Goal: Check status

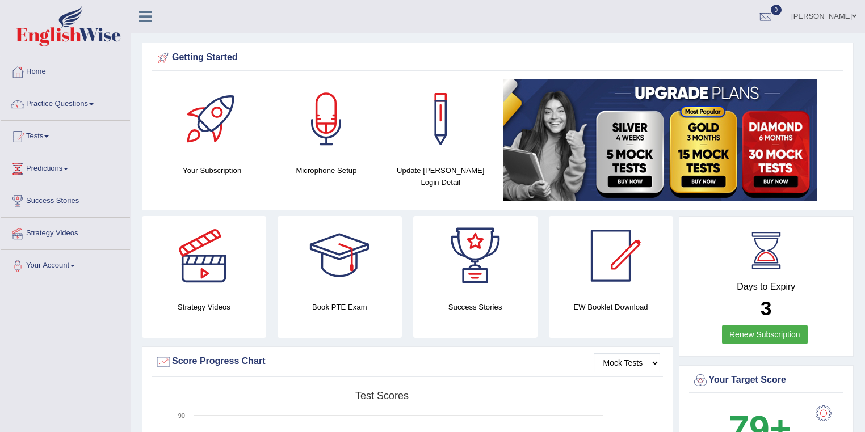
click at [60, 135] on link "Tests" at bounding box center [65, 135] width 129 height 28
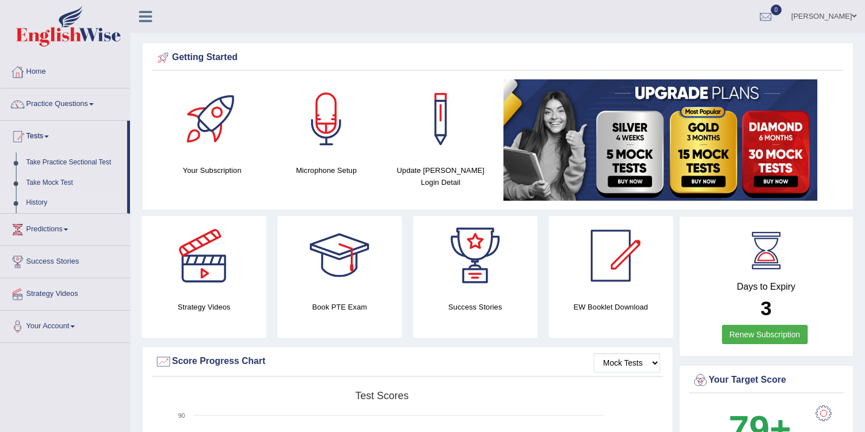
click at [43, 210] on link "History" at bounding box center [74, 203] width 106 height 20
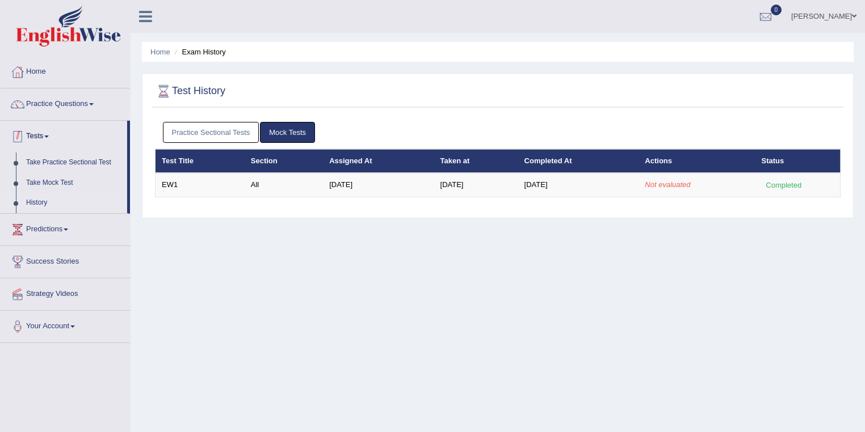
click at [50, 132] on link "Tests" at bounding box center [64, 135] width 127 height 28
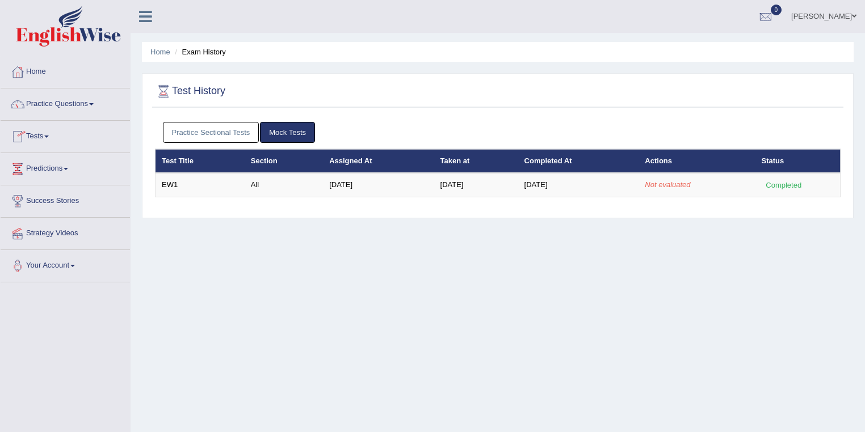
click at [30, 136] on link "Tests" at bounding box center [65, 135] width 129 height 28
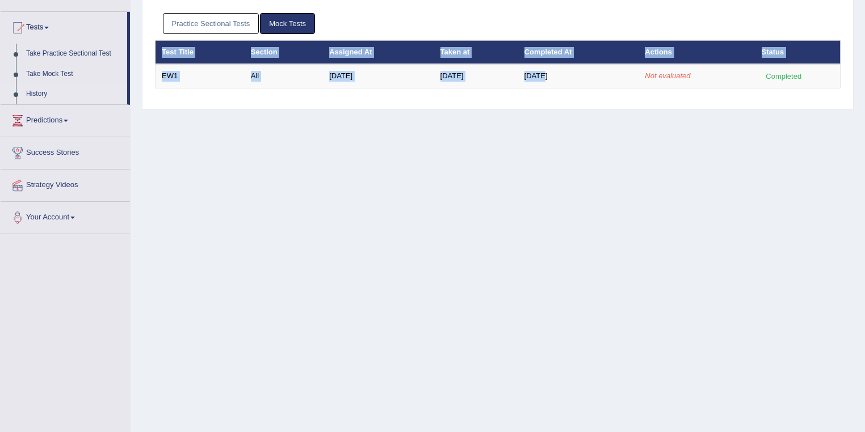
drag, startPoint x: 552, startPoint y: 193, endPoint x: 363, endPoint y: 449, distance: 318.3
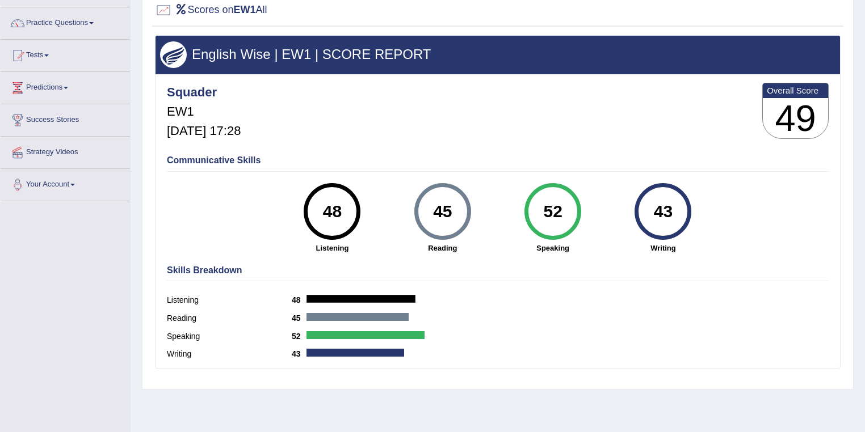
scroll to position [91, 0]
